Goal: Information Seeking & Learning: Find specific fact

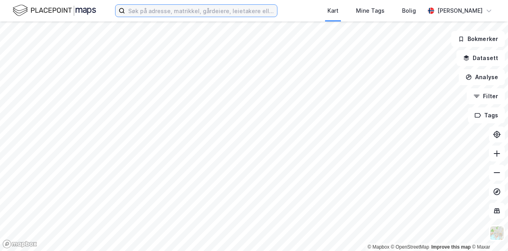
click at [191, 10] on input at bounding box center [201, 11] width 152 height 12
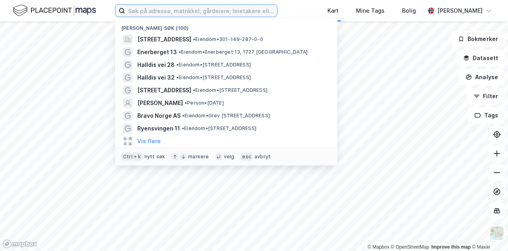
paste input "[STREET_ADDRESS]"
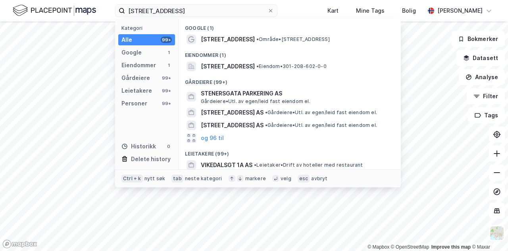
drag, startPoint x: 247, startPoint y: 42, endPoint x: 247, endPoint y: 46, distance: 4.0
click at [247, 46] on div "Google (1) [STREET_ADDRESS] • Område • [STREET_ADDRESS][GEOGRAPHIC_DATA] (1) [S…" at bounding box center [290, 94] width 222 height 150
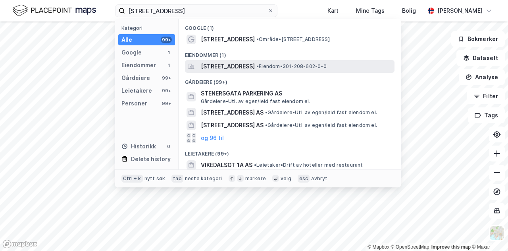
click at [236, 65] on span "[STREET_ADDRESS]" at bounding box center [228, 67] width 54 height 10
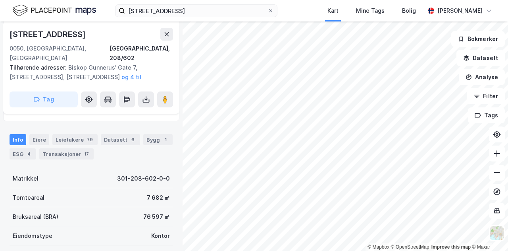
scroll to position [165, 0]
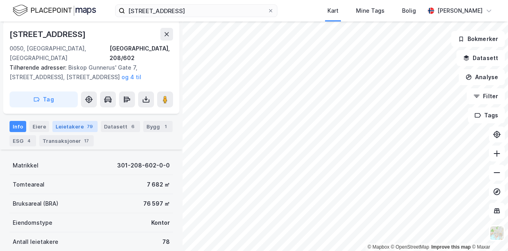
click at [53, 121] on div "Leietakere 79" at bounding box center [74, 126] width 45 height 11
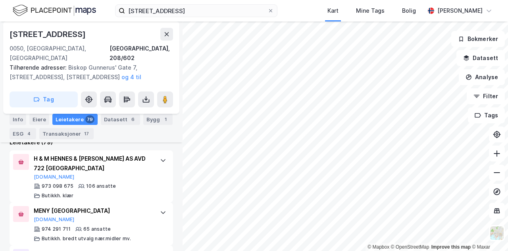
scroll to position [372, 0]
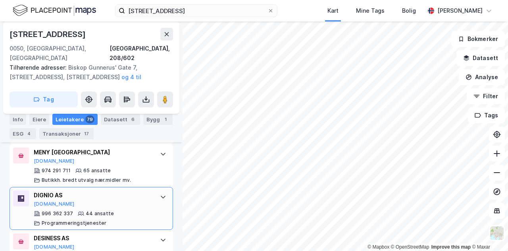
click at [138, 190] on div "DIGNIO AS" at bounding box center [93, 195] width 118 height 10
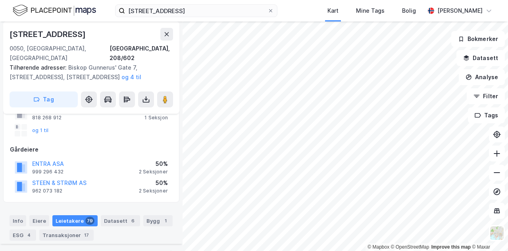
scroll to position [0, 0]
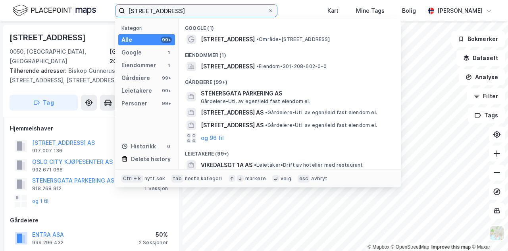
drag, startPoint x: 211, startPoint y: 8, endPoint x: 98, endPoint y: 8, distance: 112.8
click at [98, 8] on div "[STREET_ADDRESS] Kategori Alle 99+ Google 1 Eiendommer 1 Gårdeiere 99+ Leietake…" at bounding box center [254, 10] width 508 height 21
paste input "[STREET_ADDRESS]"
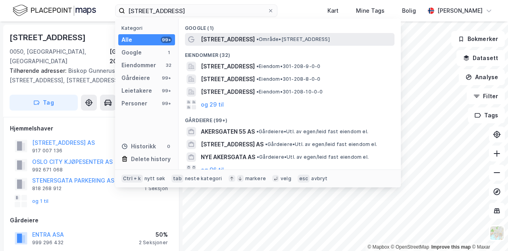
click at [257, 37] on span "• Område • [STREET_ADDRESS]" at bounding box center [293, 39] width 73 height 6
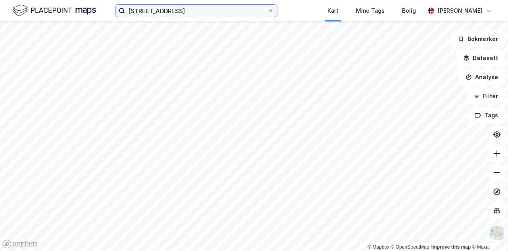
click at [216, 9] on input "[STREET_ADDRESS]" at bounding box center [196, 11] width 143 height 12
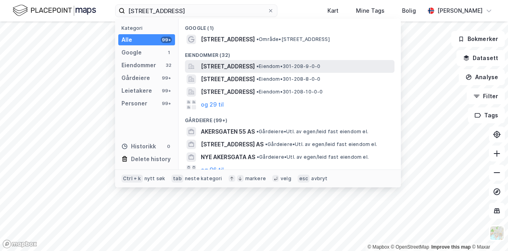
click at [235, 67] on span "[STREET_ADDRESS]" at bounding box center [228, 67] width 54 height 10
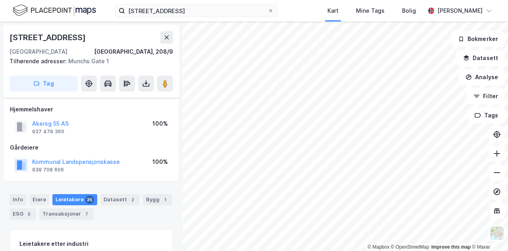
scroll to position [8, 0]
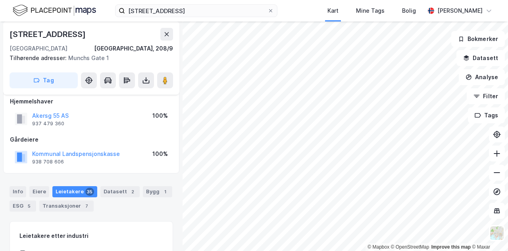
click at [73, 190] on div "Leietakere 35" at bounding box center [74, 191] width 45 height 11
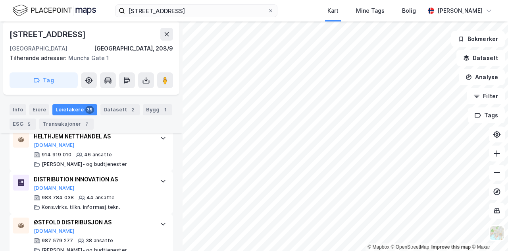
scroll to position [755, 0]
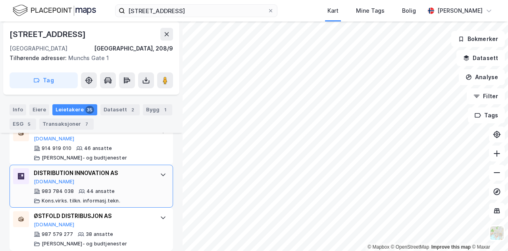
click at [157, 168] on div at bounding box center [163, 174] width 13 height 13
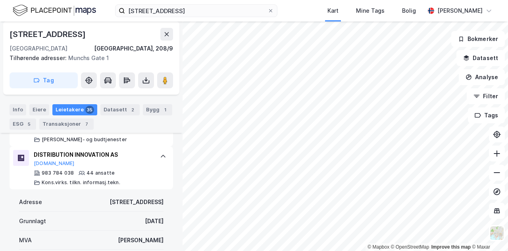
scroll to position [766, 0]
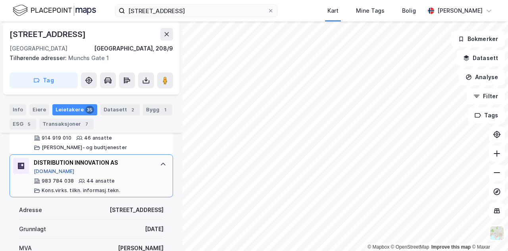
click at [47, 168] on button "[DOMAIN_NAME]" at bounding box center [54, 171] width 41 height 6
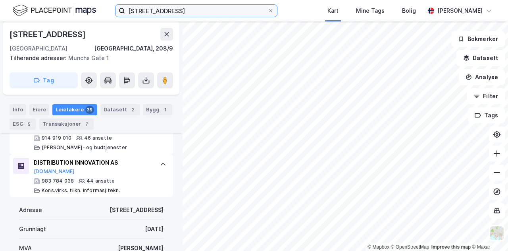
click at [193, 10] on input "[STREET_ADDRESS]" at bounding box center [196, 11] width 143 height 12
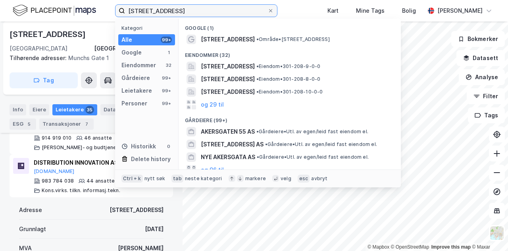
drag, startPoint x: 214, startPoint y: 10, endPoint x: 103, endPoint y: 4, distance: 111.3
click at [103, 4] on div "[STREET_ADDRESS] Kategori Alle 99+ Google 1 Eiendommer 32 Gårdeiere 99+ Leietak…" at bounding box center [254, 10] width 508 height 21
paste input "[STREET_ADDRESS]"
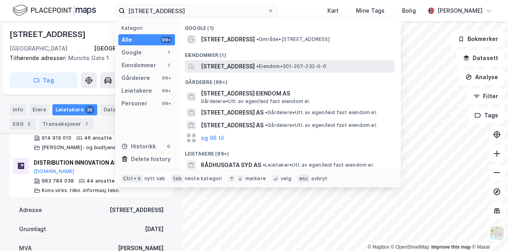
click at [252, 68] on span "[STREET_ADDRESS]" at bounding box center [228, 67] width 54 height 10
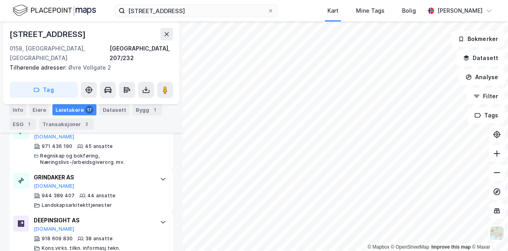
scroll to position [268, 0]
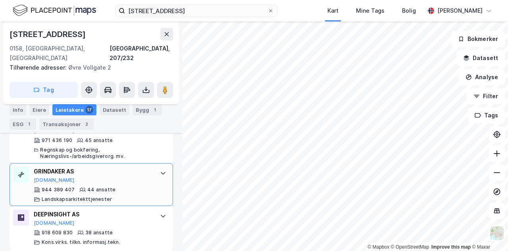
click at [160, 170] on icon at bounding box center [163, 173] width 6 height 6
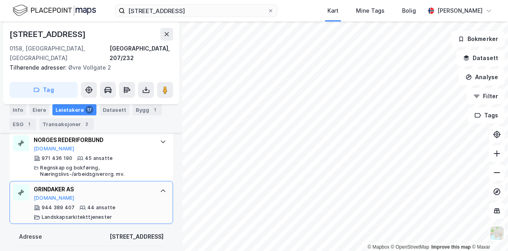
scroll to position [244, 0]
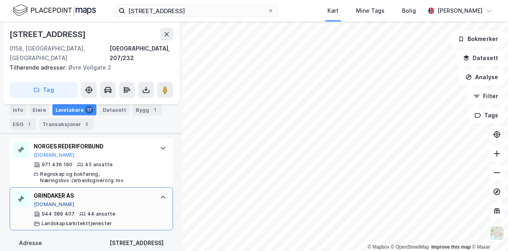
click at [47, 201] on button "[DOMAIN_NAME]" at bounding box center [54, 204] width 41 height 6
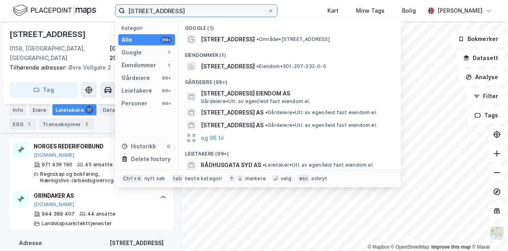
drag, startPoint x: 209, startPoint y: 10, endPoint x: 74, endPoint y: 3, distance: 135.2
click at [74, 3] on div "[STREET_ADDRESS] Kategori Alle 99+ Google 1 Eiendommer 1 Gårdeiere 99+ Leietake…" at bounding box center [254, 10] width 508 height 21
paste input "CREDICARE AS AVD [GEOGRAPHIC_DATA]"
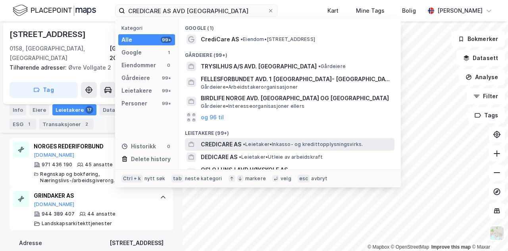
click at [222, 144] on span "CREDICARE AS" at bounding box center [221, 144] width 41 height 10
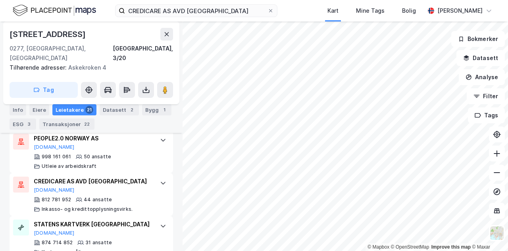
scroll to position [366, 0]
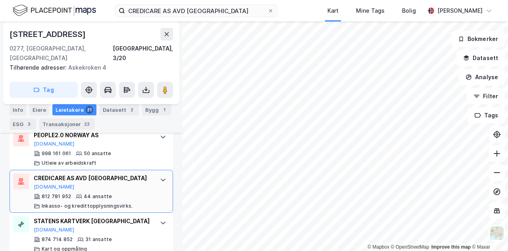
click at [161, 178] on icon at bounding box center [163, 179] width 5 height 3
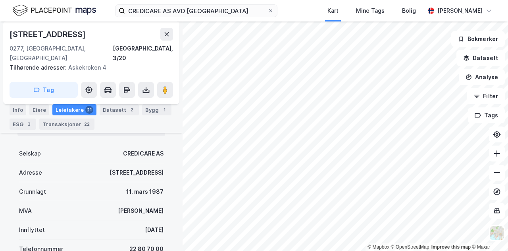
scroll to position [512, 0]
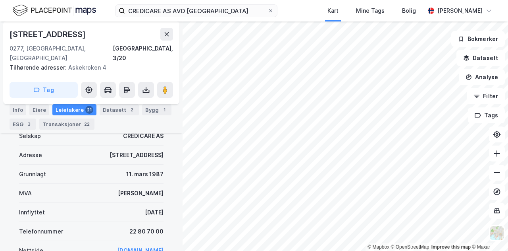
drag, startPoint x: 160, startPoint y: 201, endPoint x: 123, endPoint y: 201, distance: 36.9
copy div "[DATE]"
click at [304, 17] on div "CREDICARE AS AVD OSLO Kart Mine Tags Bolig [PERSON_NAME]" at bounding box center [254, 10] width 508 height 21
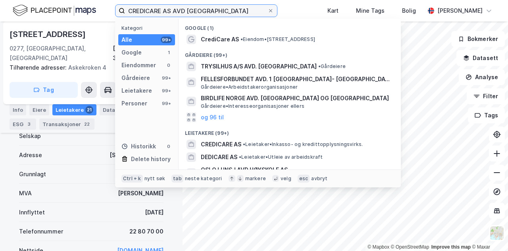
drag, startPoint x: 216, startPoint y: 11, endPoint x: 94, endPoint y: 12, distance: 121.9
click at [94, 12] on div "CREDICARE AS AVD OSLO Kategori Alle 99+ Google 1 Eiendommer 0 Gårdeiere 99+ Lei…" at bounding box center [254, 10] width 508 height 21
paste input "[STREET_ADDRESS]"
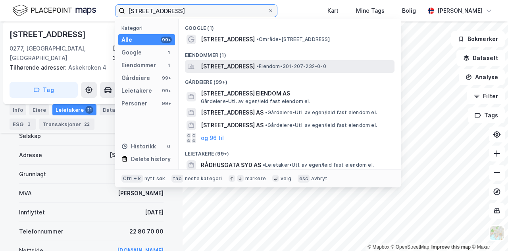
type input "[STREET_ADDRESS]"
click at [250, 65] on span "[STREET_ADDRESS]" at bounding box center [228, 67] width 54 height 10
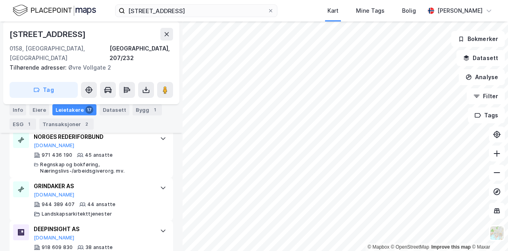
scroll to position [258, 0]
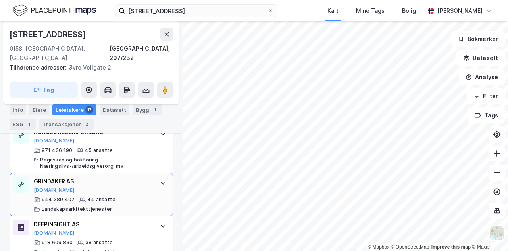
click at [160, 179] on icon at bounding box center [163, 182] width 6 height 6
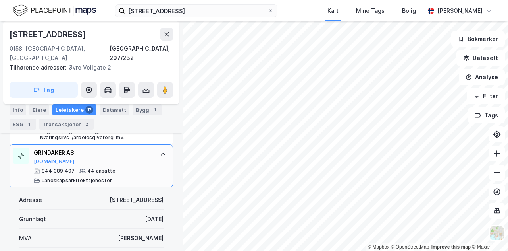
scroll to position [327, 0]
